Goal: Information Seeking & Learning: Learn about a topic

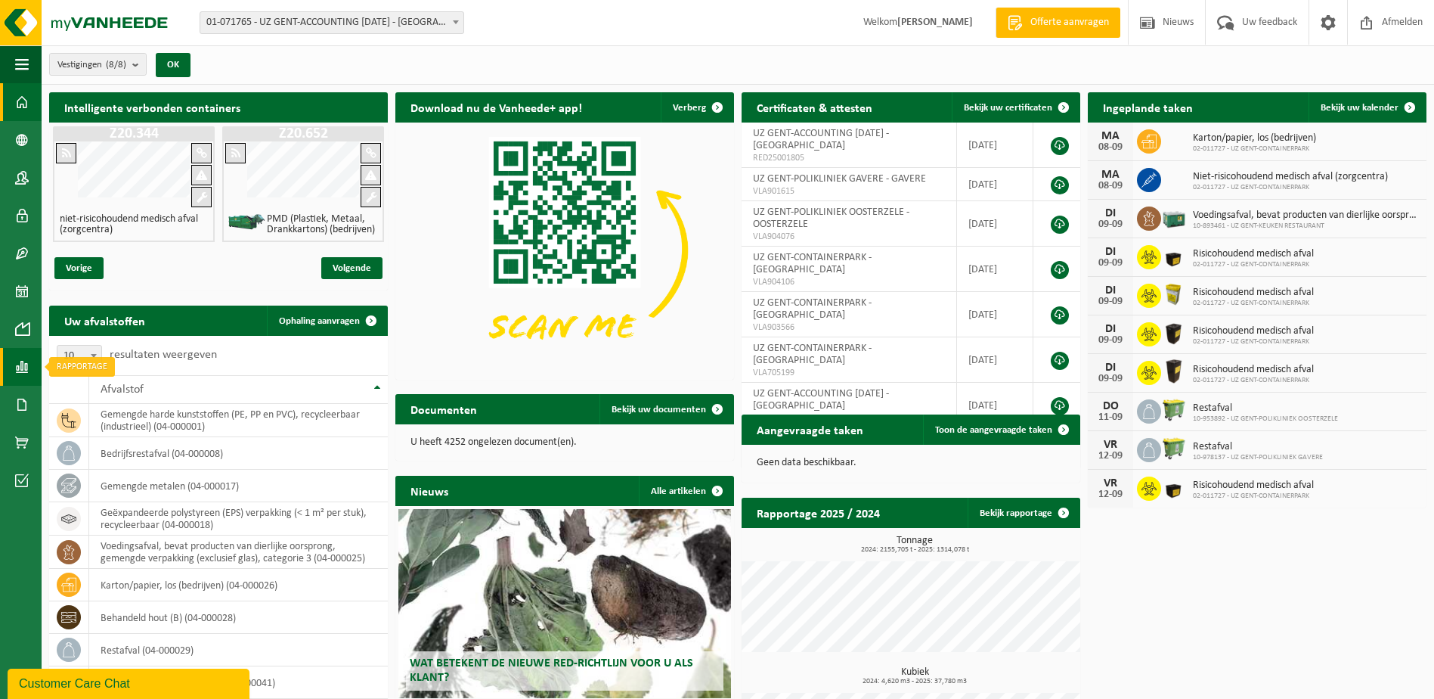
click at [23, 363] on span at bounding box center [22, 367] width 14 height 38
click at [118, 373] on span "In grafiekvorm" at bounding box center [122, 366] width 68 height 29
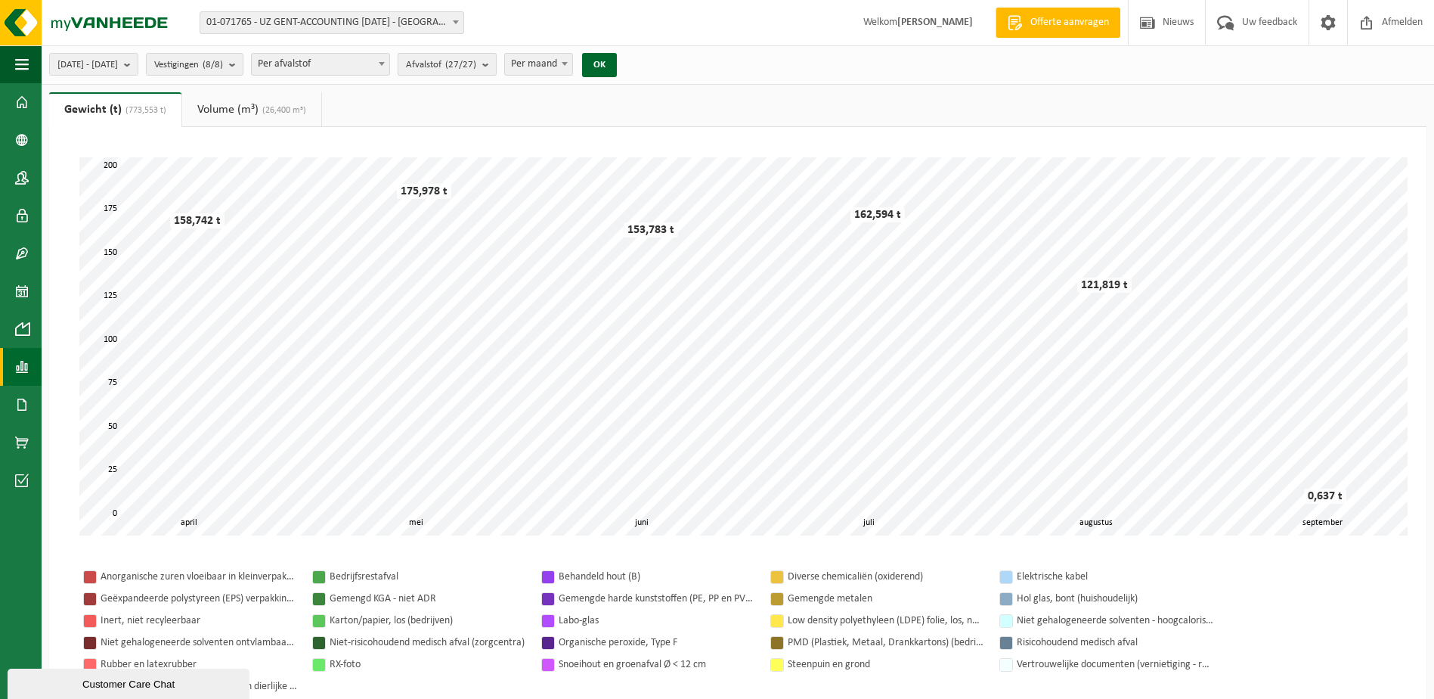
click at [476, 65] on count "(27/27)" at bounding box center [460, 65] width 31 height 10
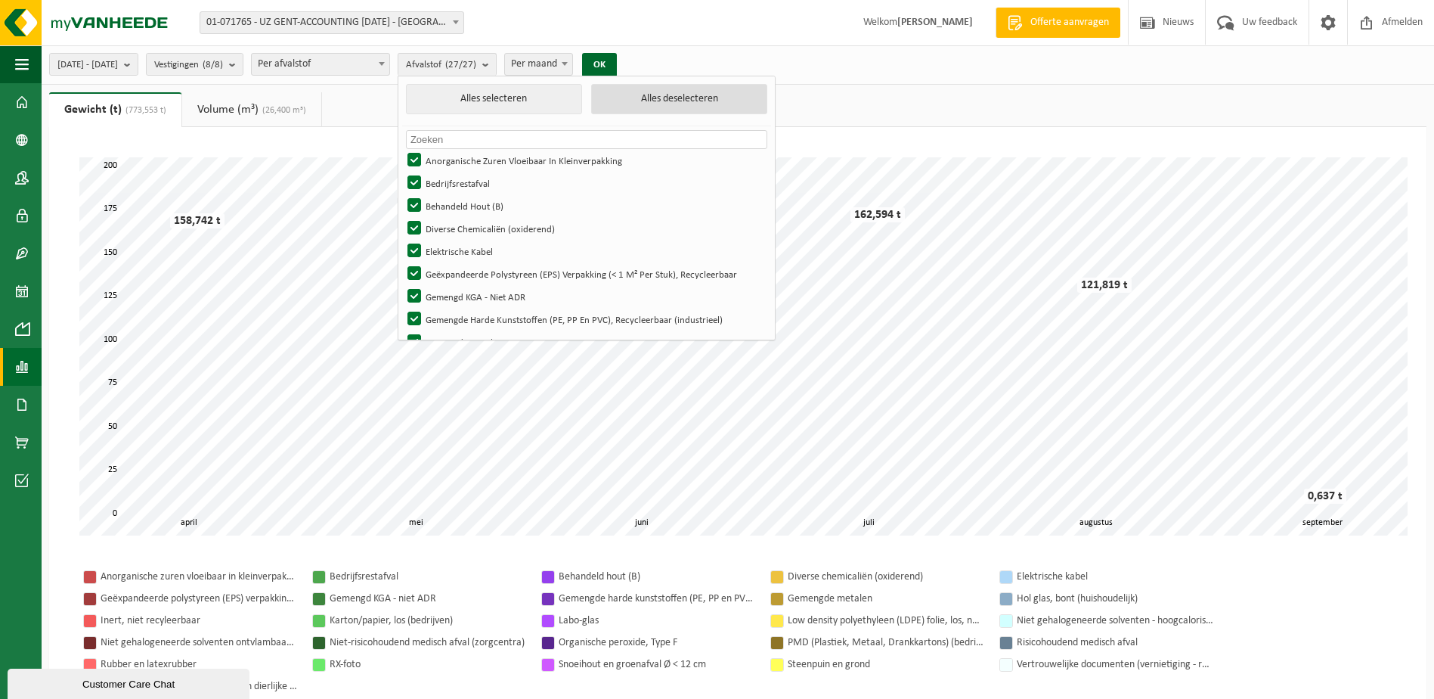
click at [673, 104] on button "Alles deselecteren" at bounding box center [679, 99] width 176 height 30
checkbox input "false"
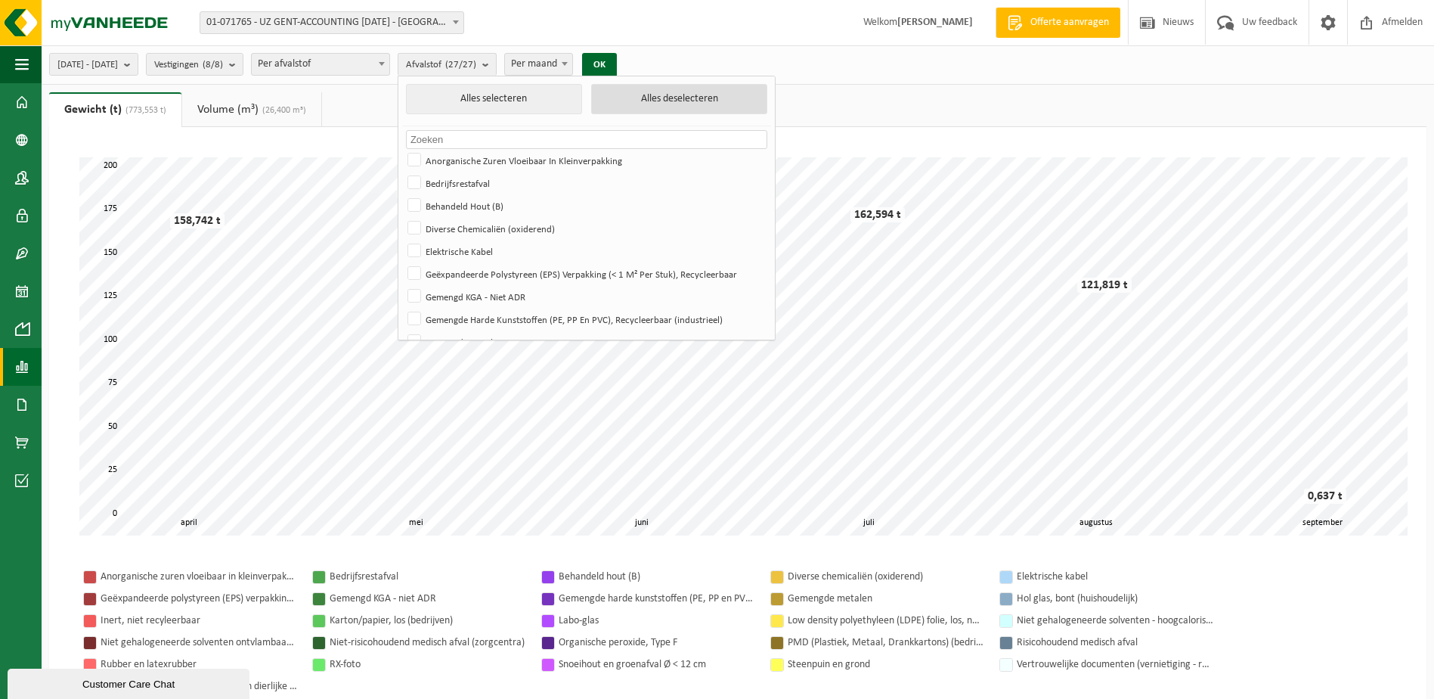
checkbox input "false"
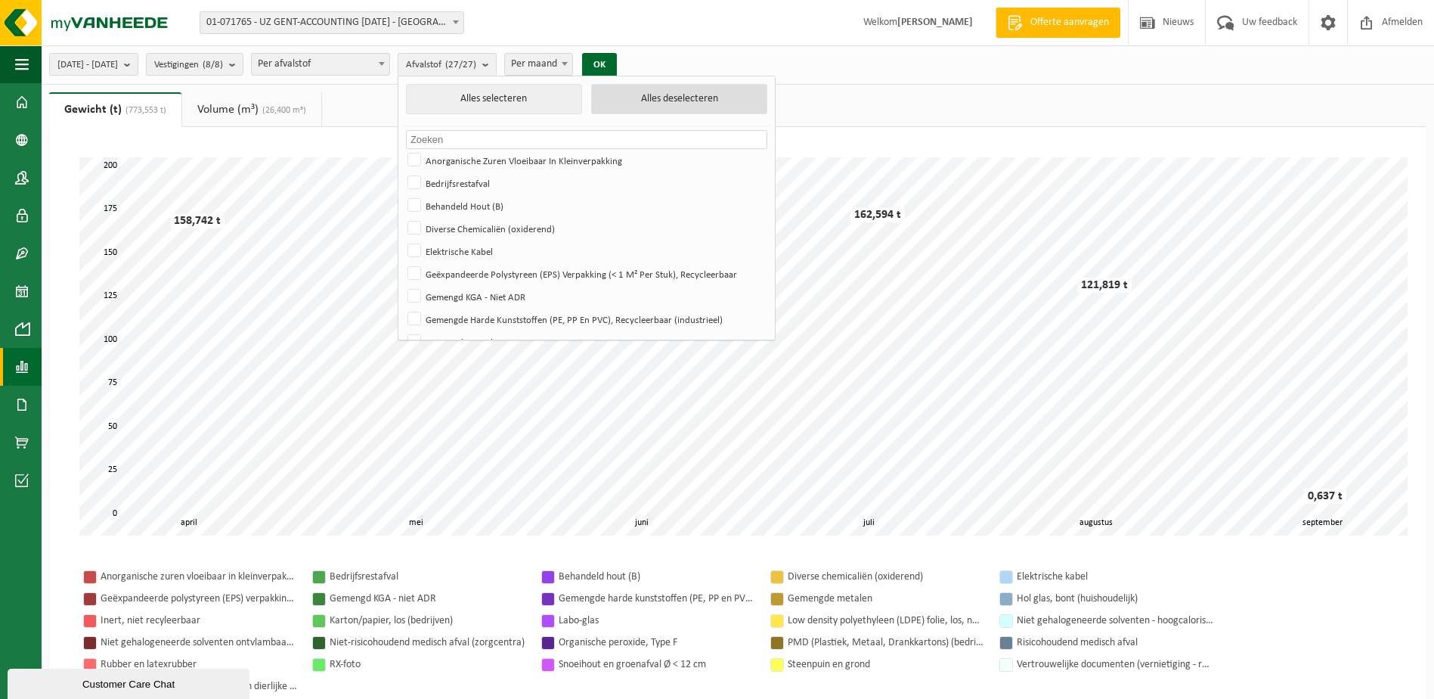
checkbox input "false"
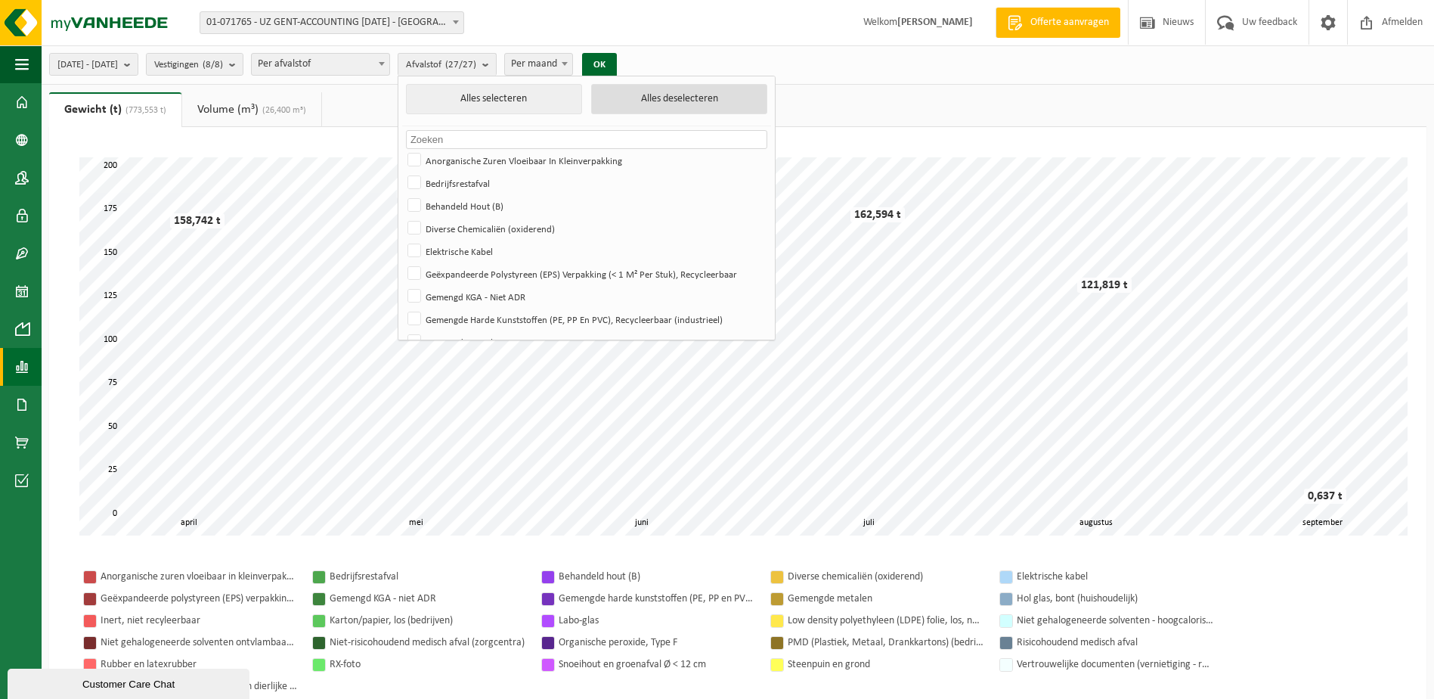
checkbox input "false"
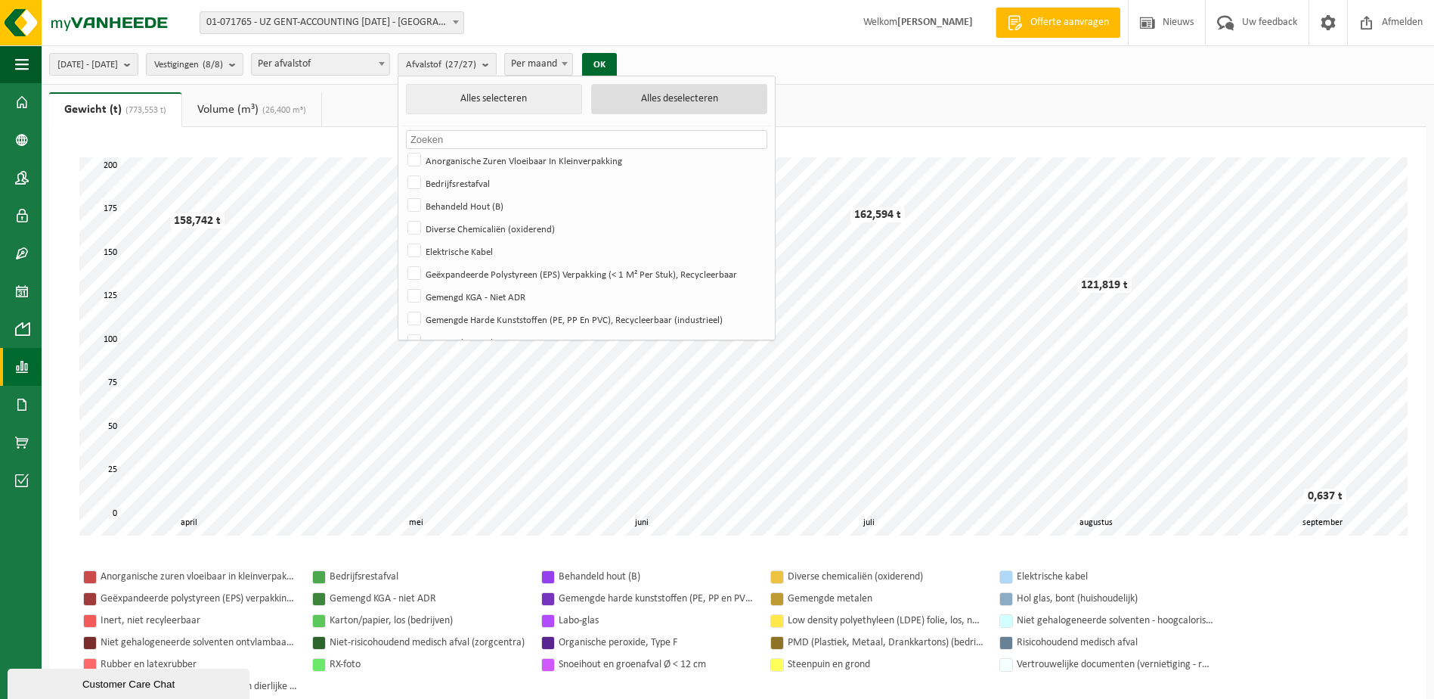
checkbox input "false"
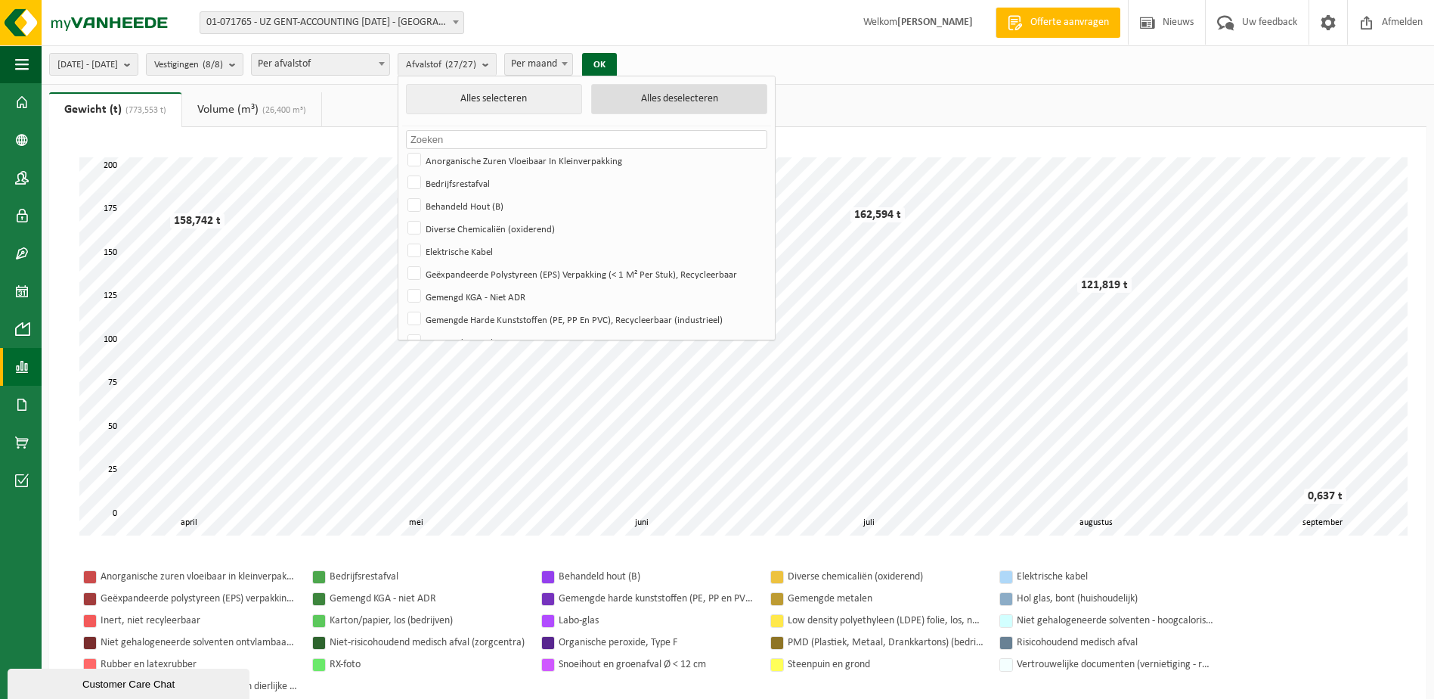
checkbox input "false"
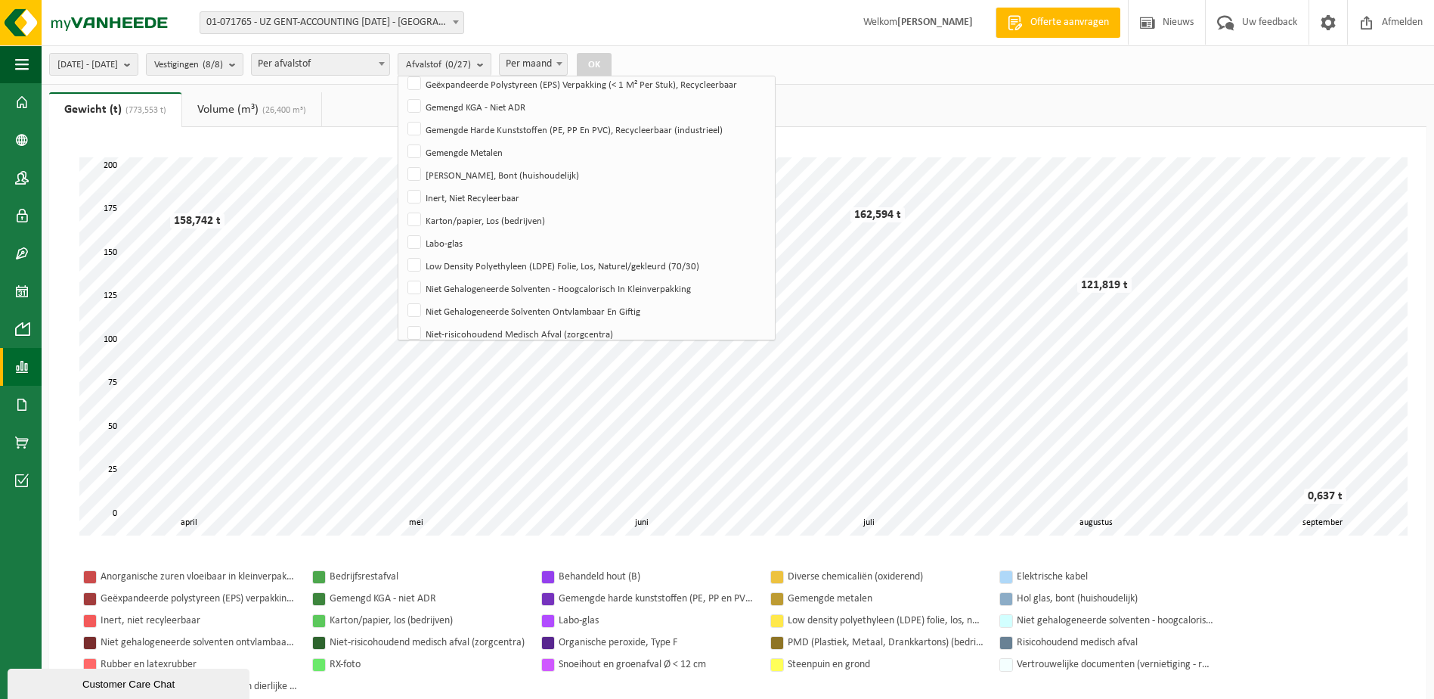
scroll to position [227, 0]
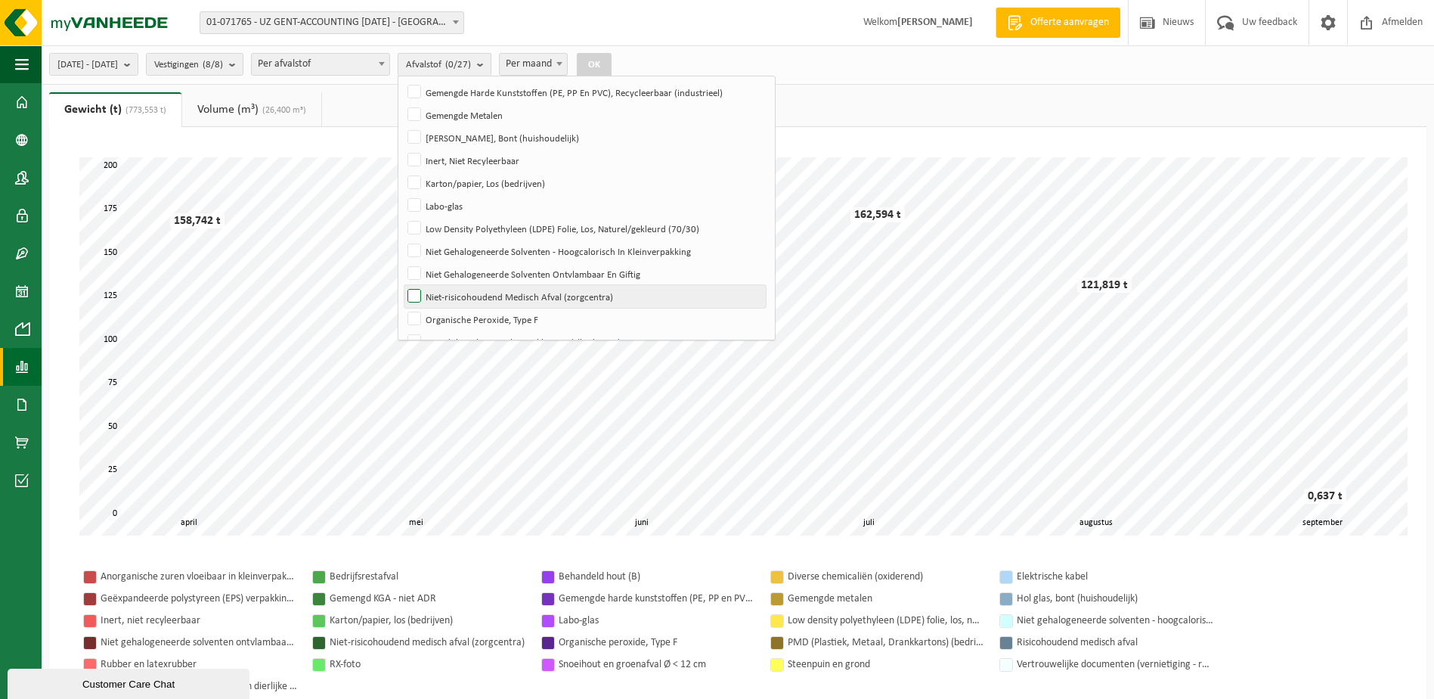
click at [460, 294] on label "Niet-risicohoudend Medisch Afval (zorgcentra)" at bounding box center [584, 296] width 361 height 23
click at [402, 285] on input "Niet-risicohoudend Medisch Afval (zorgcentra)" at bounding box center [401, 284] width 1 height 1
click at [612, 64] on button "OK" at bounding box center [594, 65] width 35 height 24
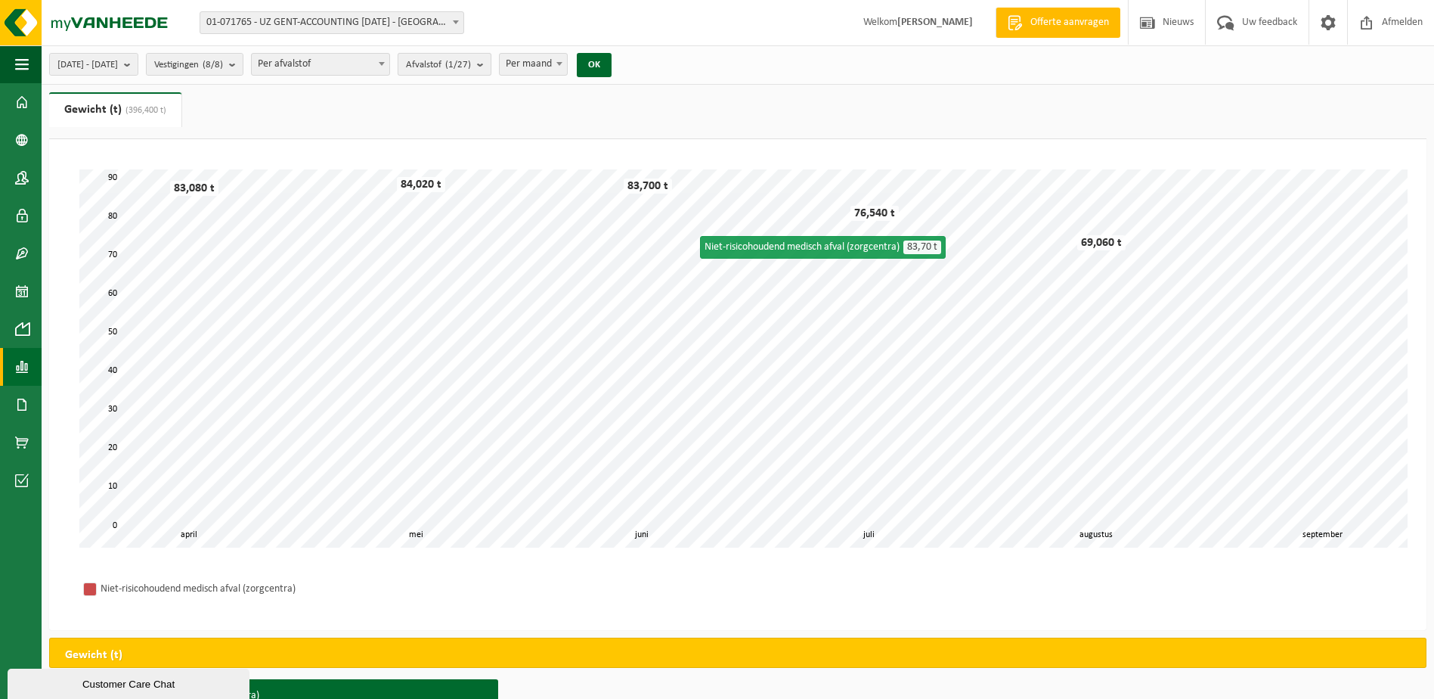
click at [471, 64] on count "(1/27)" at bounding box center [458, 65] width 26 height 10
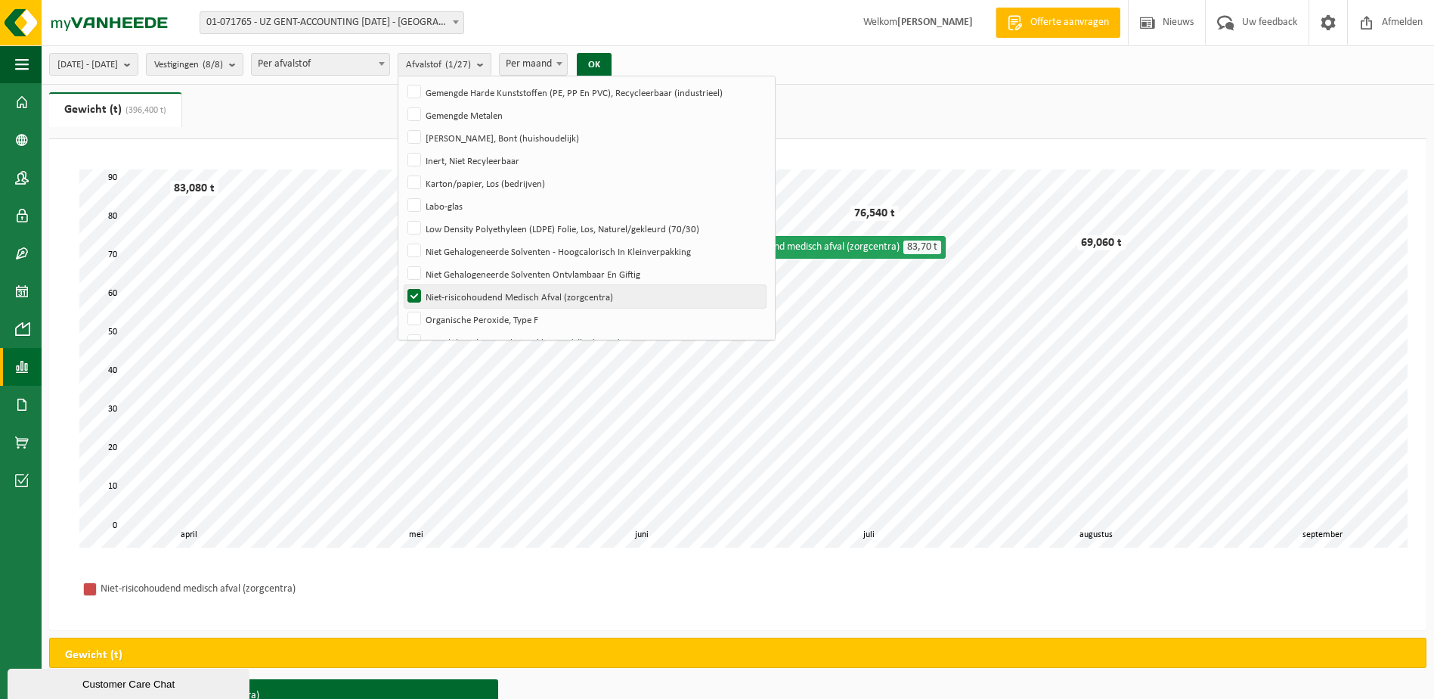
click at [457, 301] on label "Niet-risicohoudend Medisch Afval (zorgcentra)" at bounding box center [584, 296] width 361 height 23
click at [402, 285] on input "Niet-risicohoudend Medisch Afval (zorgcentra)" at bounding box center [401, 284] width 1 height 1
checkbox input "false"
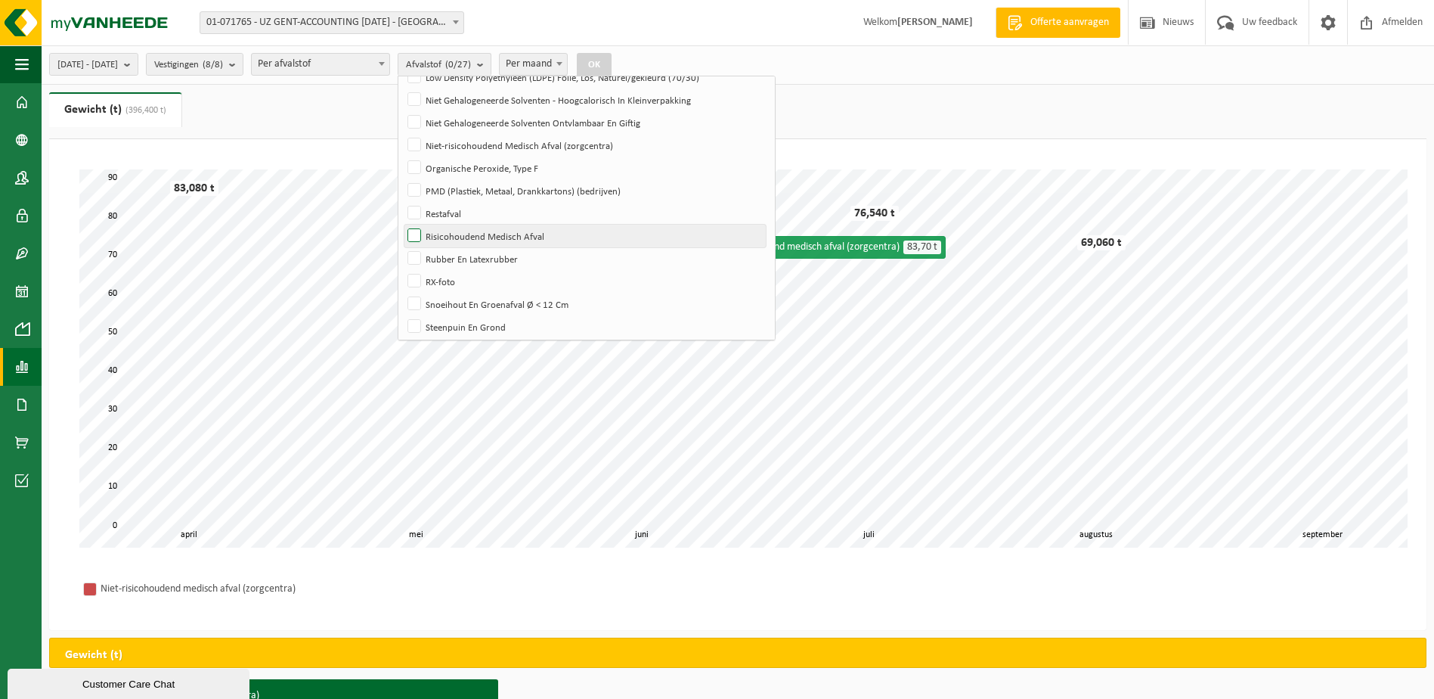
click at [464, 242] on label "Risicohoudend Medisch Afval" at bounding box center [584, 236] width 361 height 23
click at [402, 225] on input "Risicohoudend Medisch Afval" at bounding box center [401, 224] width 1 height 1
checkbox input "true"
click at [612, 69] on button "OK" at bounding box center [594, 65] width 35 height 24
